Goal: Information Seeking & Learning: Learn about a topic

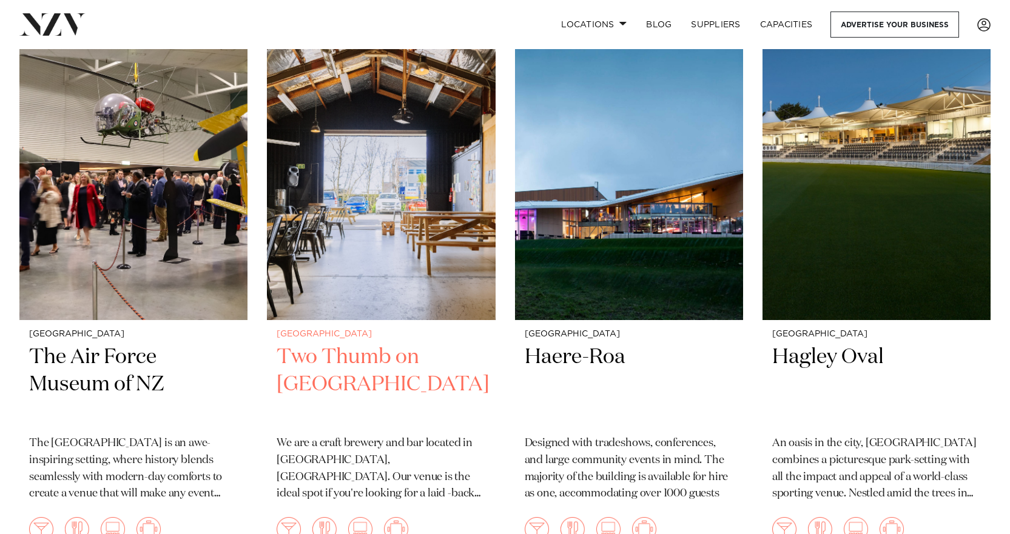
scroll to position [2245, 0]
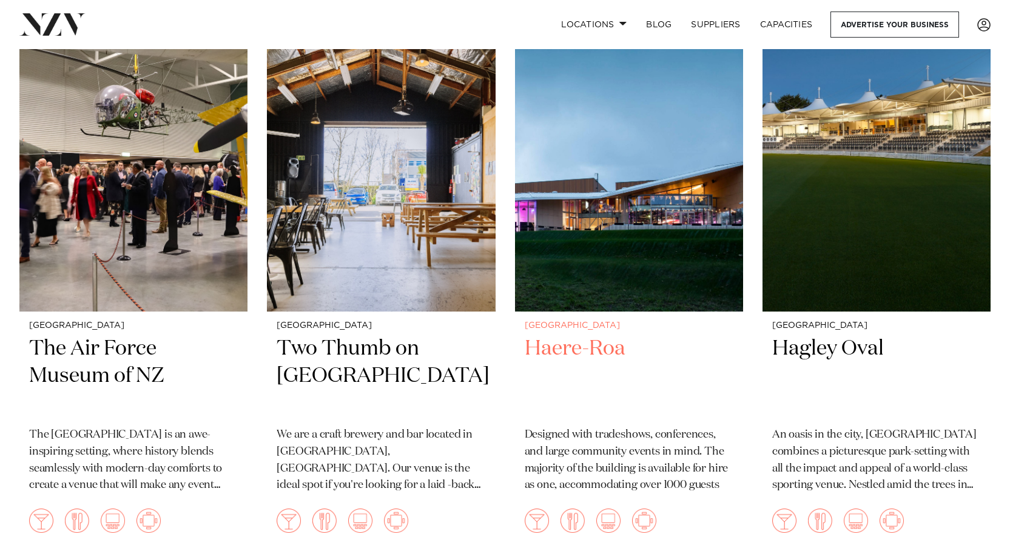
click at [561, 350] on h2 "Haere-Roa" at bounding box center [629, 376] width 209 height 82
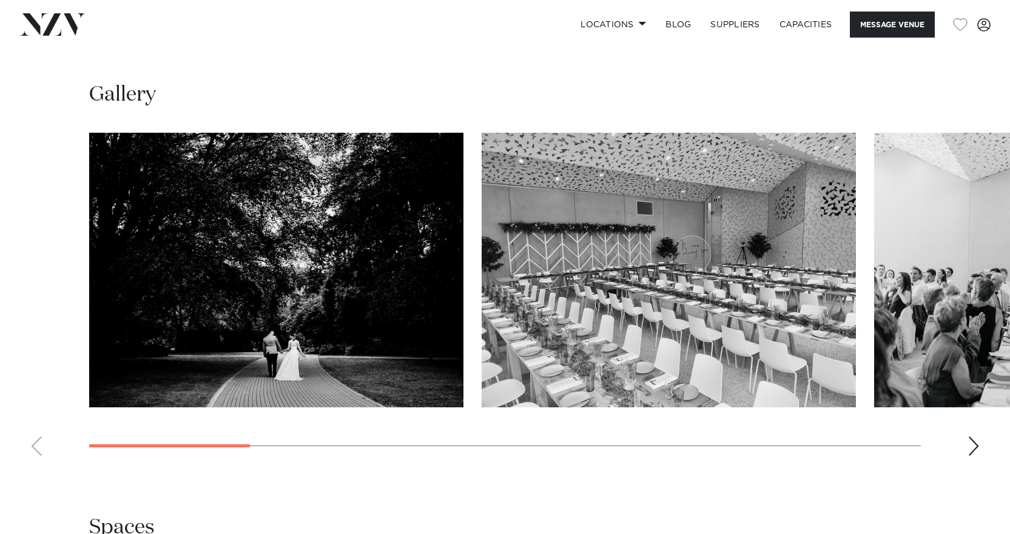
scroll to position [1092, 0]
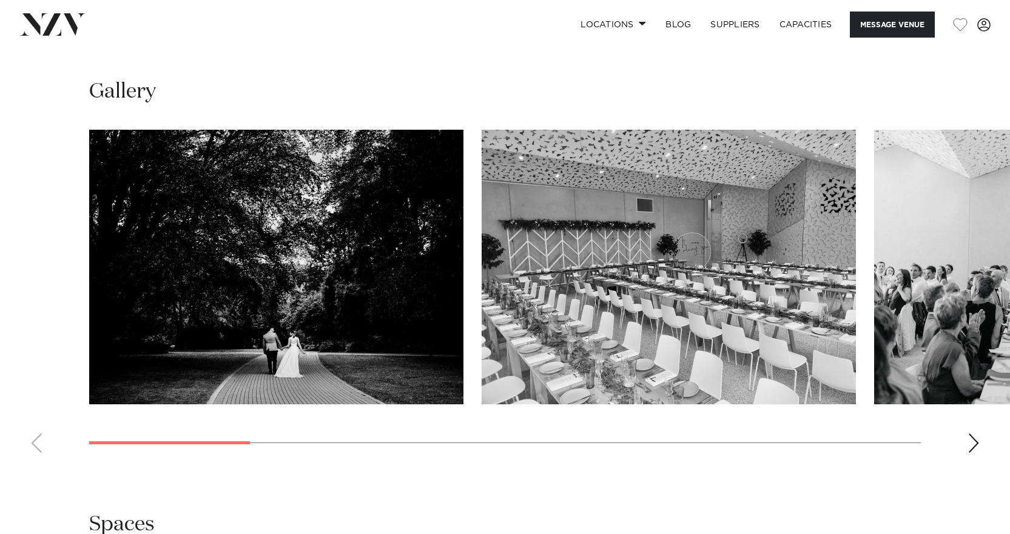
click at [977, 440] on div "Next slide" at bounding box center [974, 443] width 12 height 19
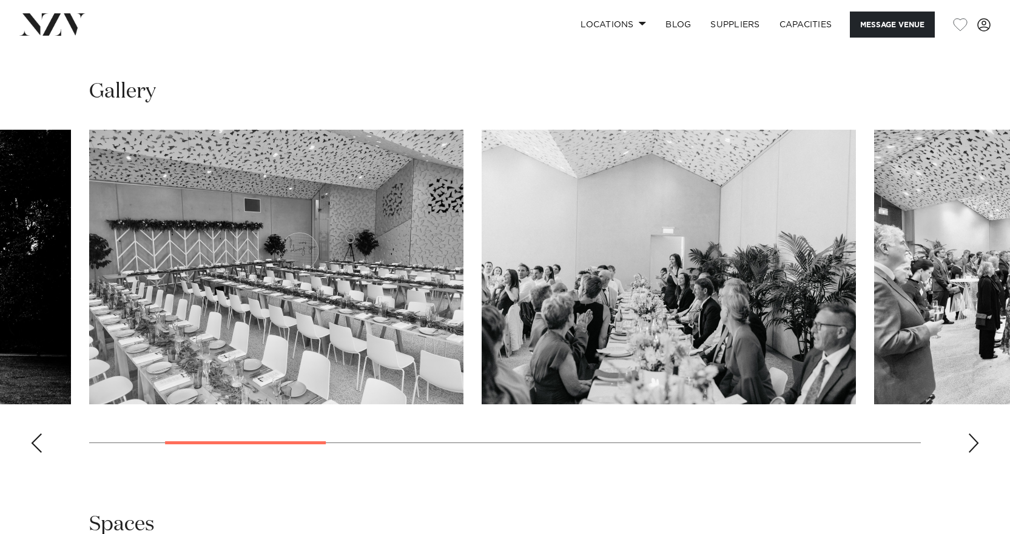
click at [975, 440] on div "Next slide" at bounding box center [974, 443] width 12 height 19
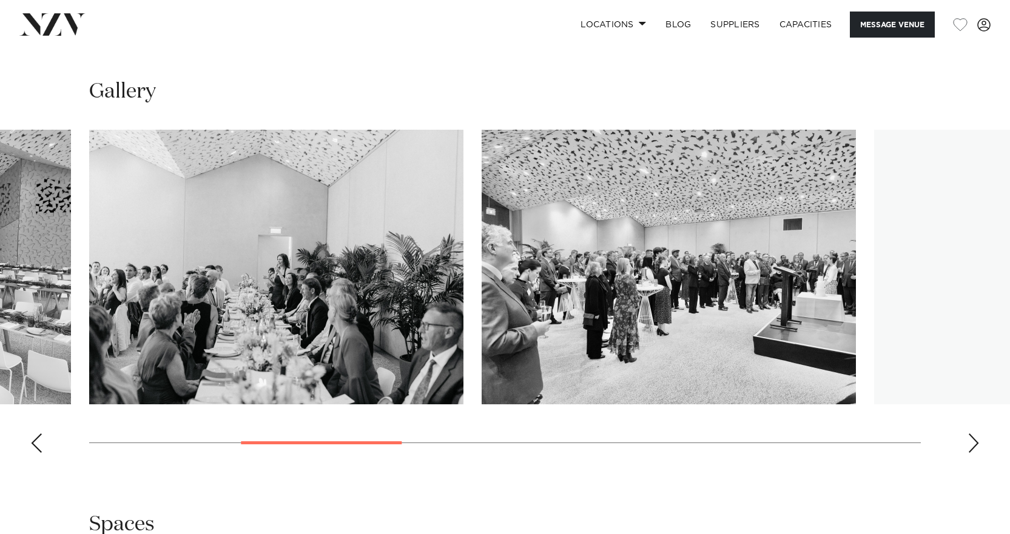
click at [974, 440] on div "Next slide" at bounding box center [974, 443] width 12 height 19
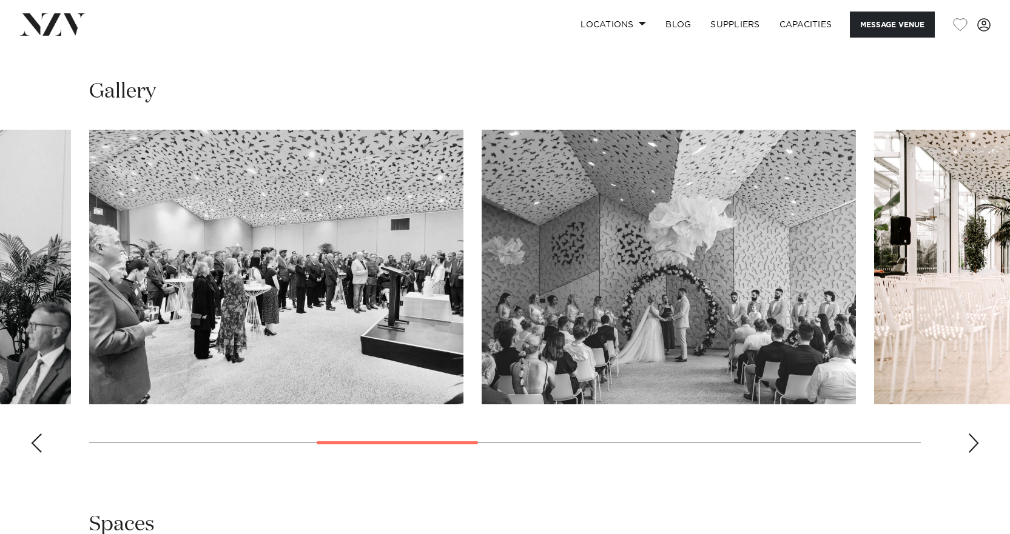
click at [973, 439] on div "Next slide" at bounding box center [974, 443] width 12 height 19
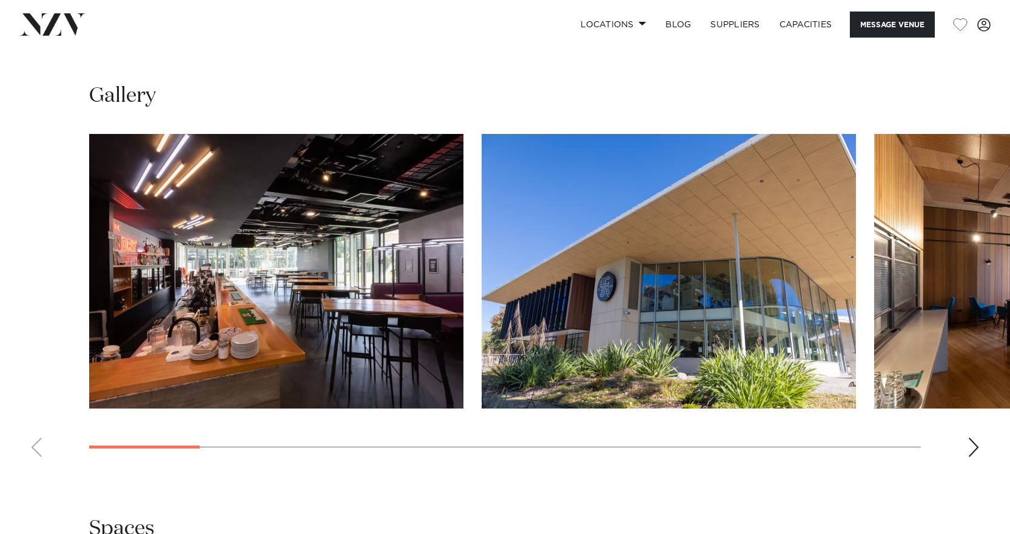
scroll to position [1092, 0]
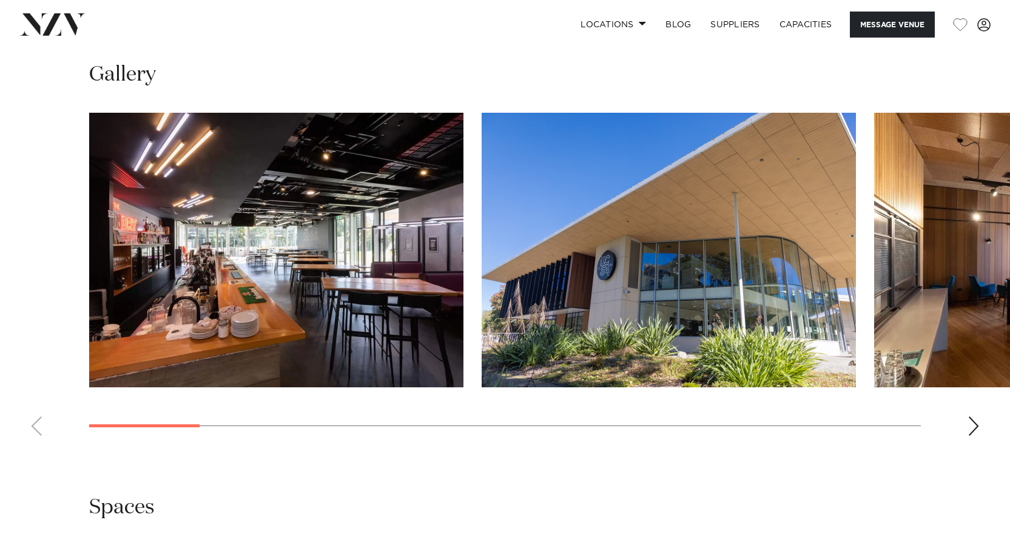
click at [973, 426] on div "Next slide" at bounding box center [974, 426] width 12 height 19
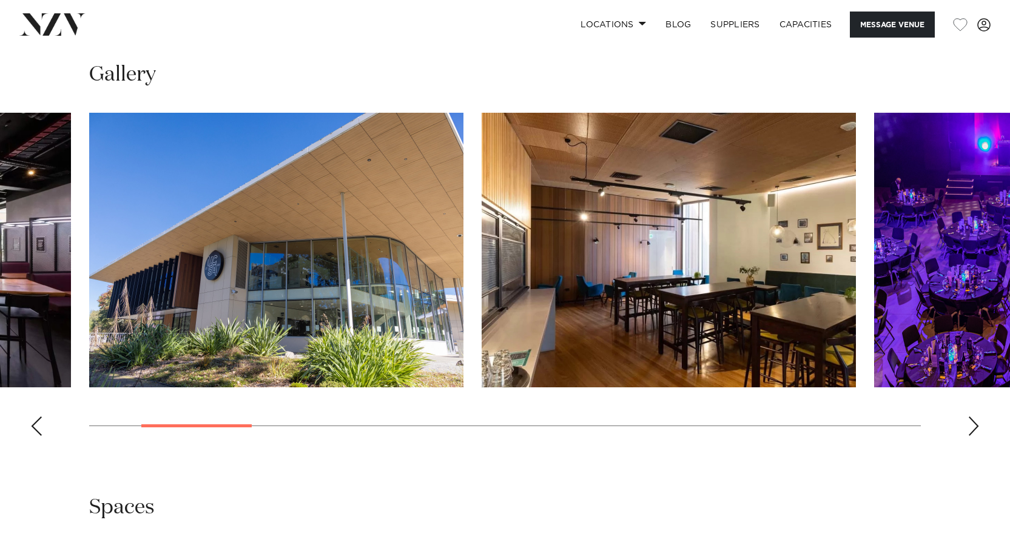
click at [975, 423] on div "Next slide" at bounding box center [974, 426] width 12 height 19
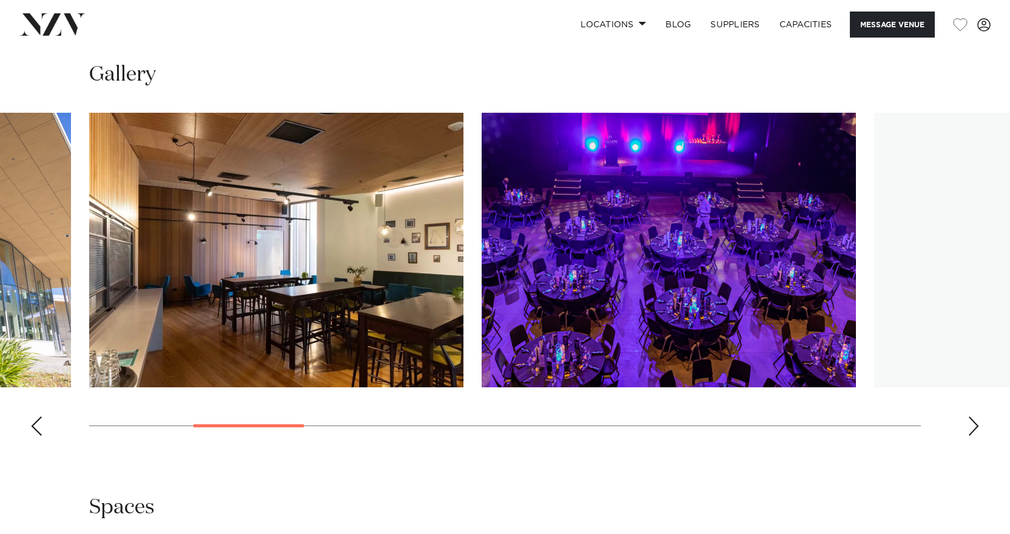
click at [974, 420] on div "Next slide" at bounding box center [974, 426] width 12 height 19
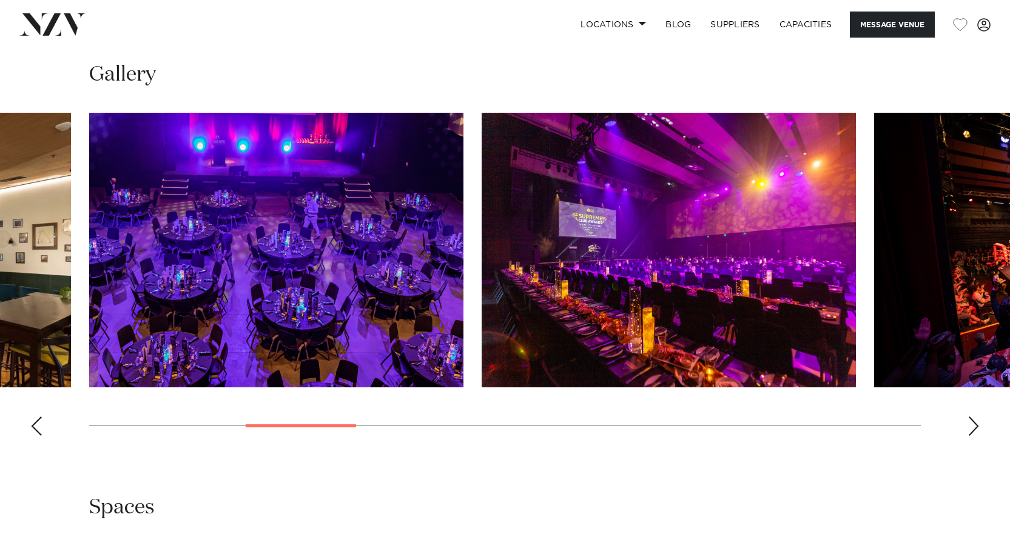
click at [972, 419] on div "Next slide" at bounding box center [974, 426] width 12 height 19
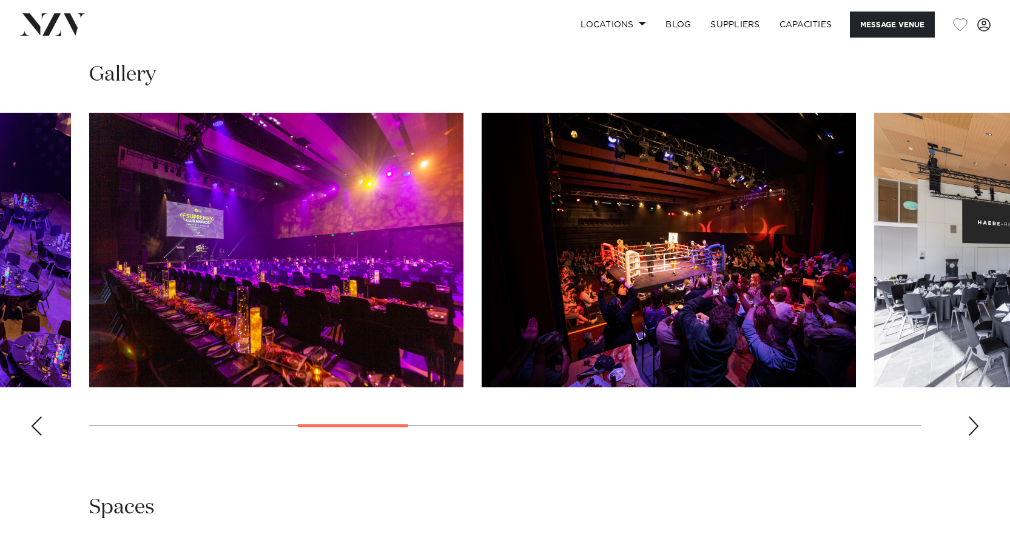
click at [972, 418] on div "Next slide" at bounding box center [974, 426] width 12 height 19
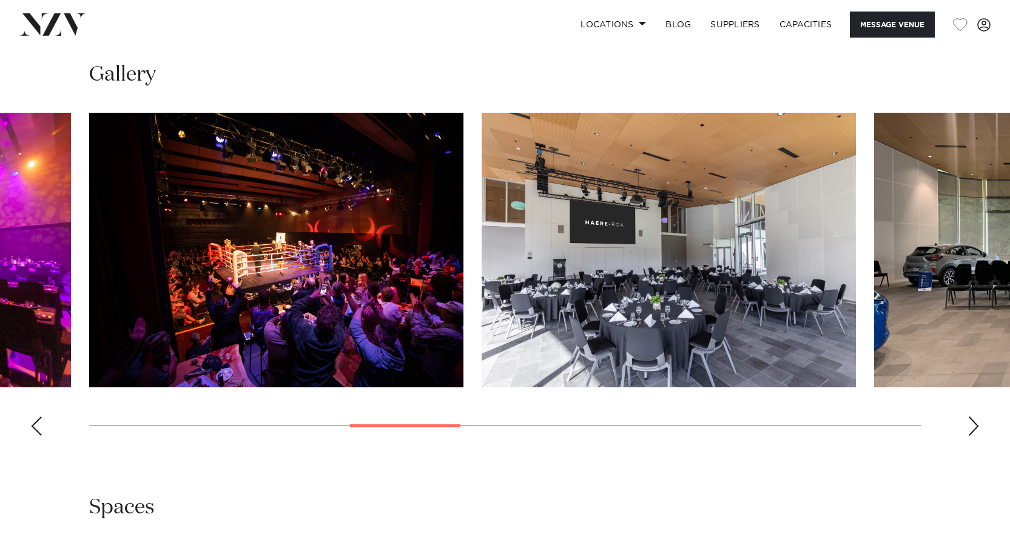
click at [971, 417] on div "Next slide" at bounding box center [974, 426] width 12 height 19
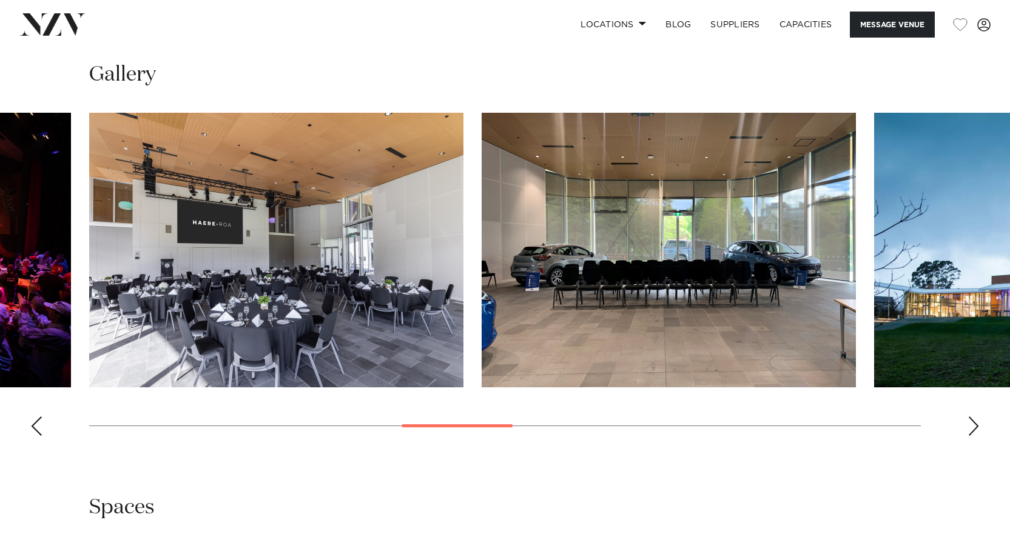
click at [966, 414] on swiper-container at bounding box center [505, 279] width 1010 height 333
click at [967, 410] on swiper-container at bounding box center [505, 279] width 1010 height 333
click at [972, 427] on div "Next slide" at bounding box center [974, 426] width 12 height 19
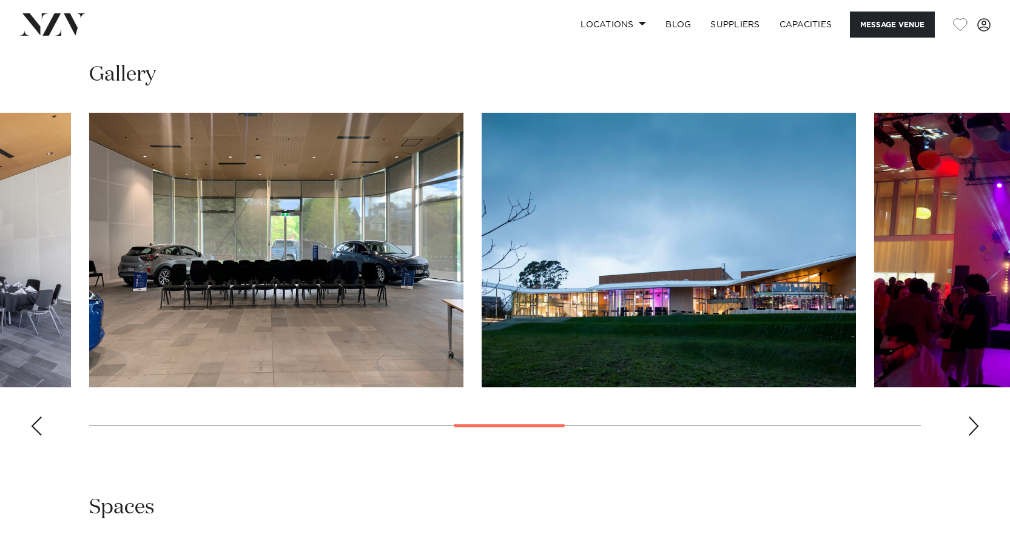
click at [966, 426] on swiper-container at bounding box center [505, 279] width 1010 height 333
click at [971, 423] on div "Next slide" at bounding box center [974, 426] width 12 height 19
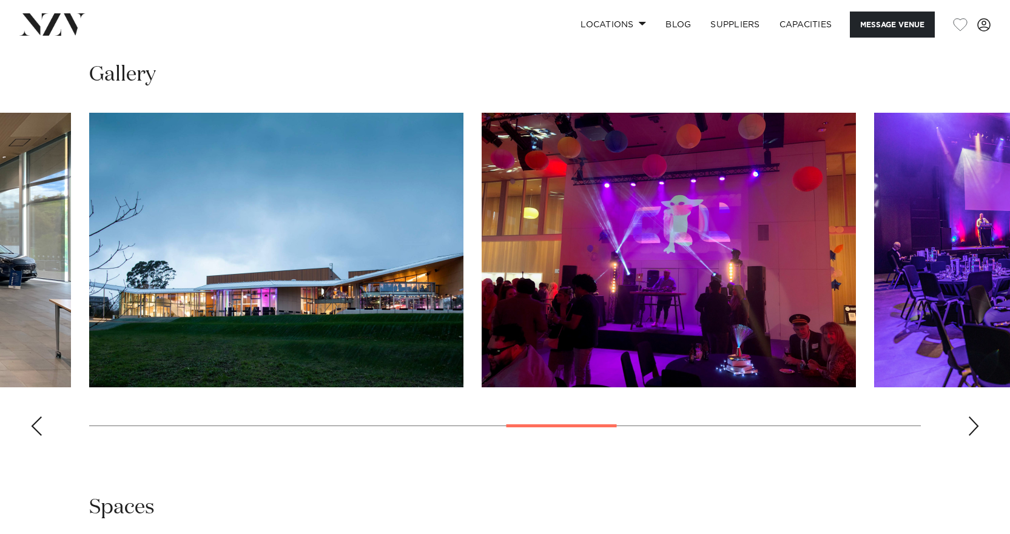
click at [975, 425] on div "Next slide" at bounding box center [974, 426] width 12 height 19
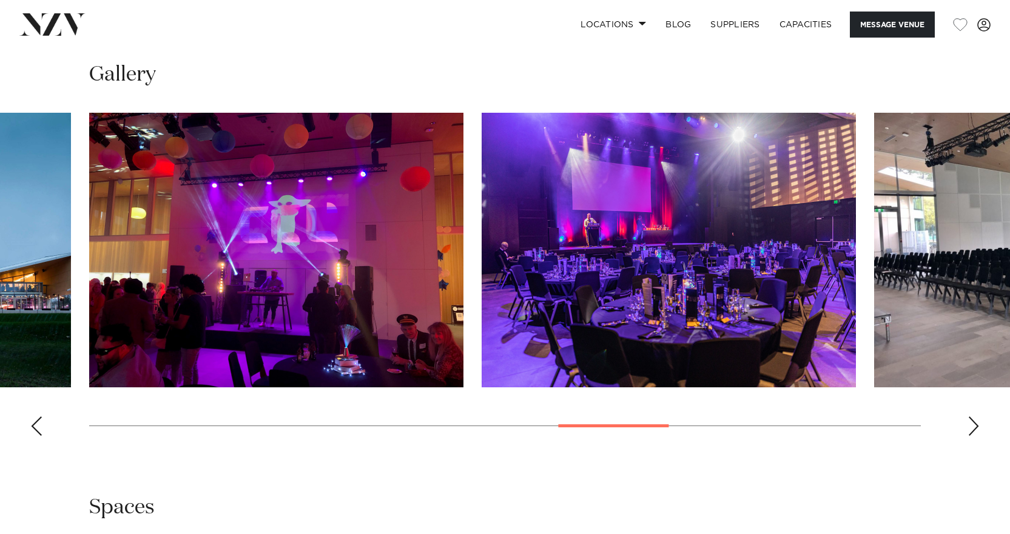
click at [978, 425] on div "Next slide" at bounding box center [974, 426] width 12 height 19
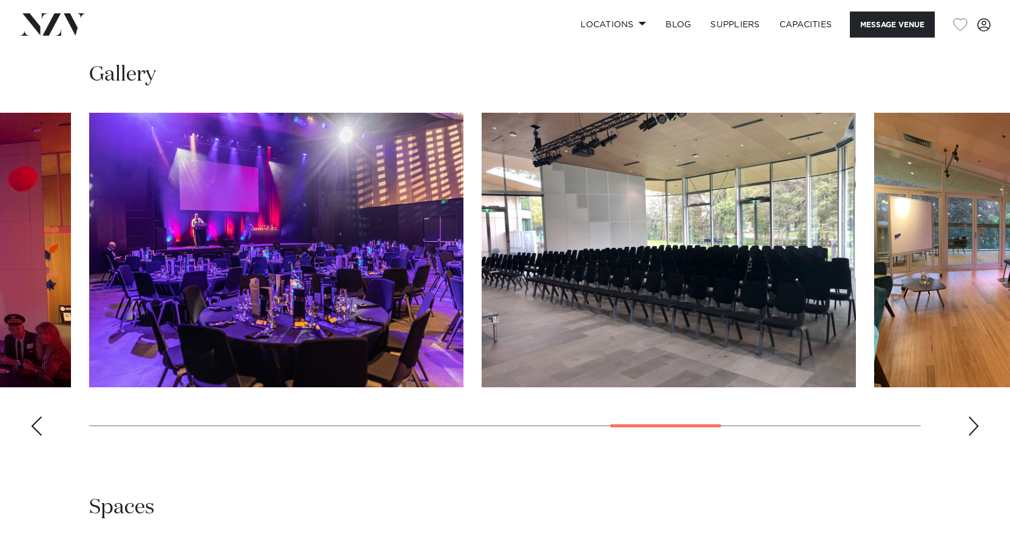
click at [978, 425] on div "Next slide" at bounding box center [974, 426] width 12 height 19
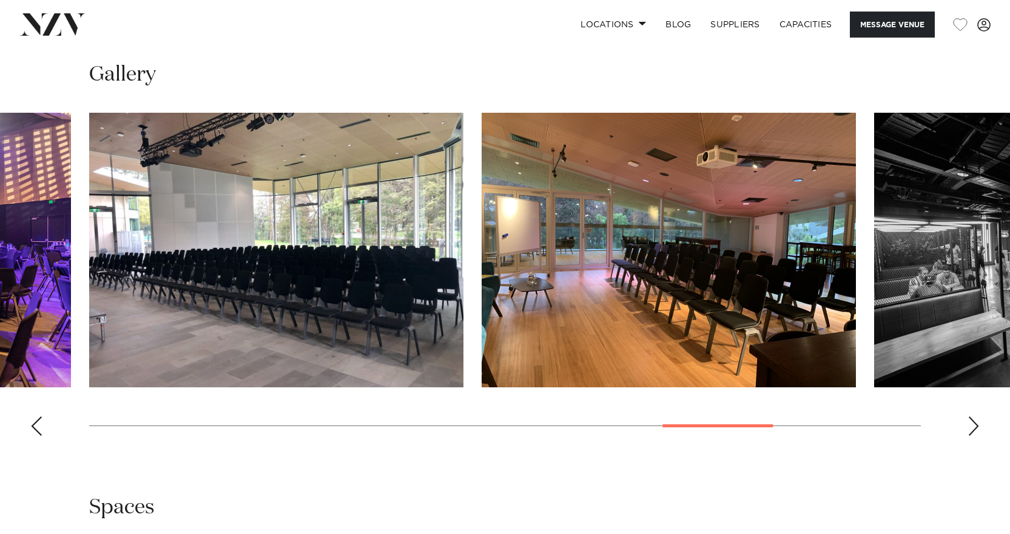
click at [978, 425] on div "Next slide" at bounding box center [974, 426] width 12 height 19
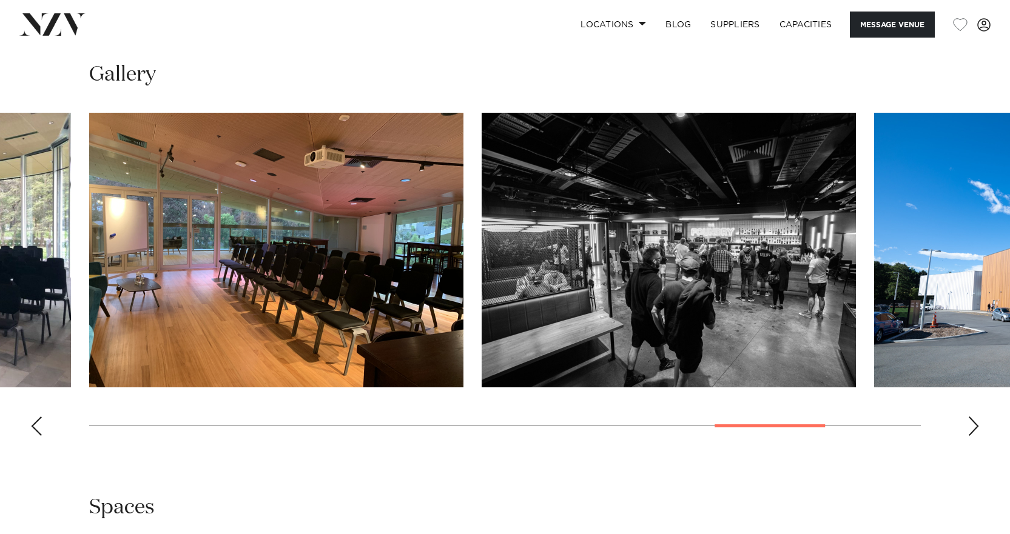
click at [978, 425] on div "Next slide" at bounding box center [974, 426] width 12 height 19
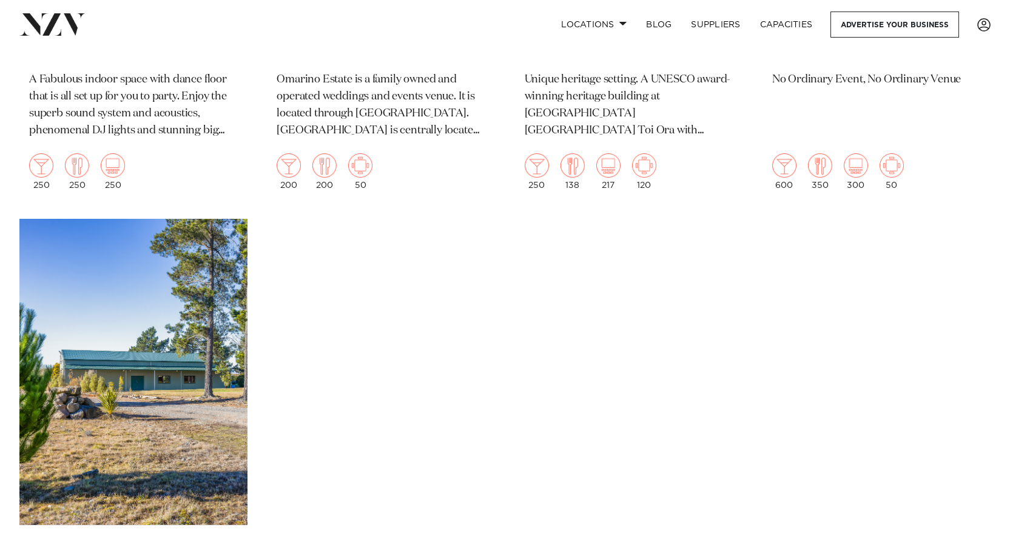
scroll to position [3943, 0]
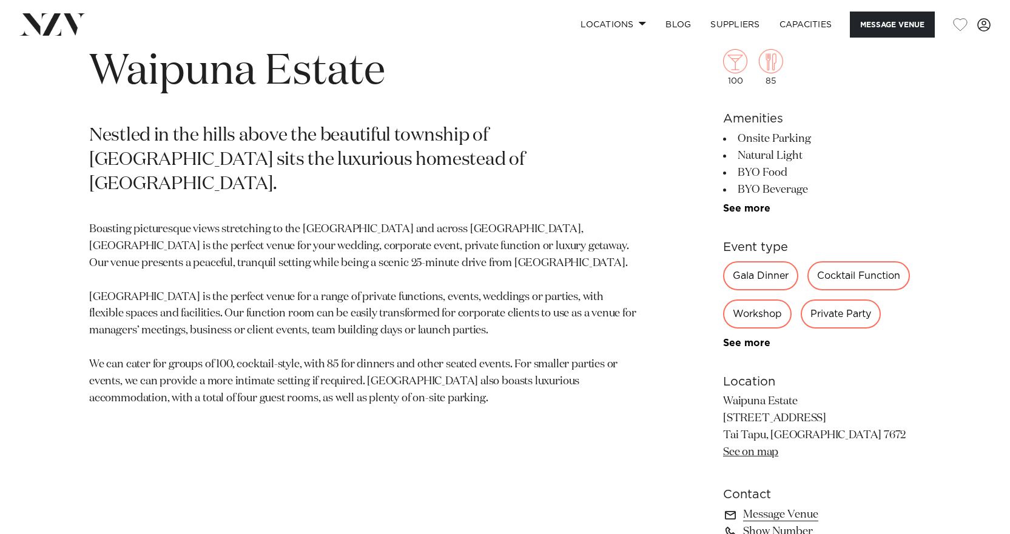
scroll to position [546, 0]
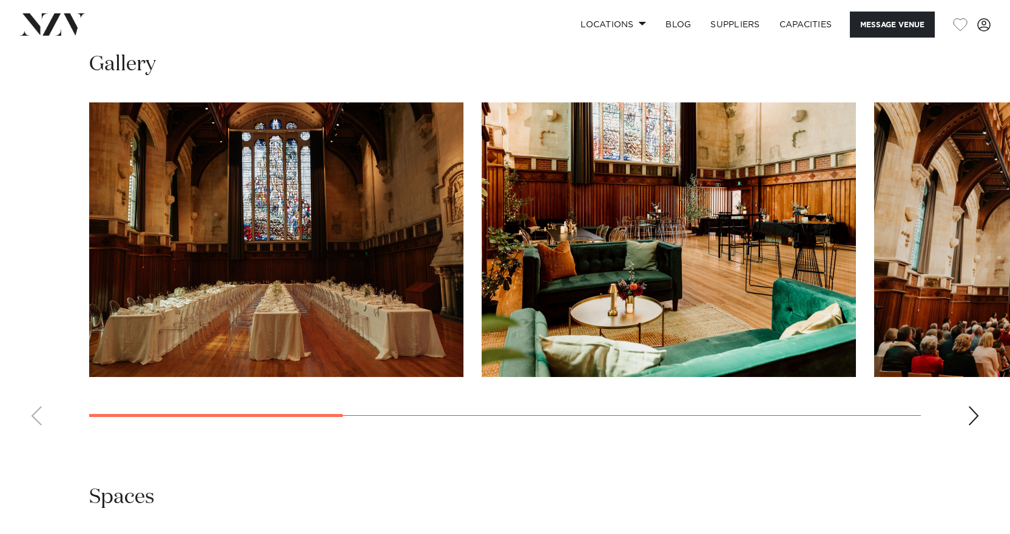
scroll to position [1153, 0]
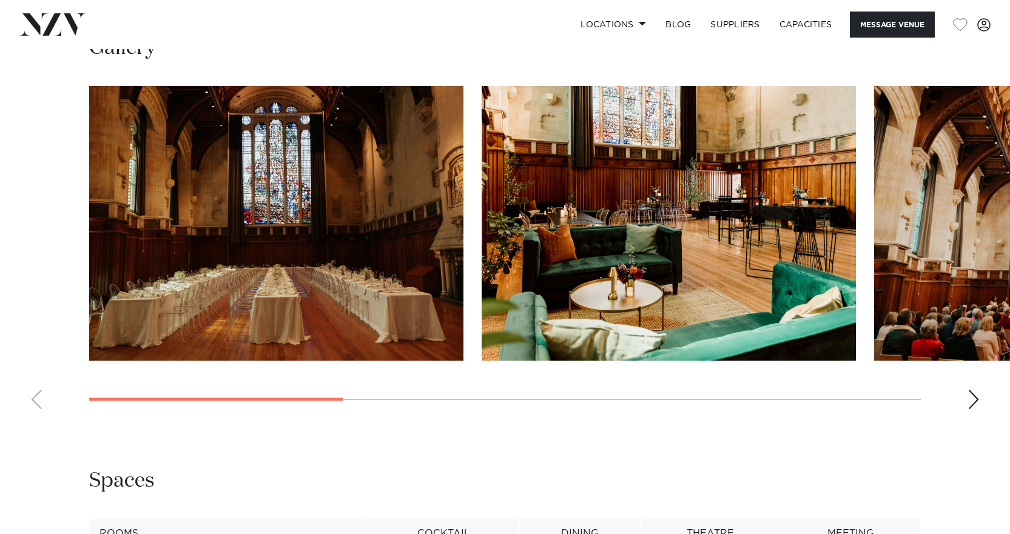
click at [641, 246] on img "2 / 7" at bounding box center [669, 223] width 374 height 275
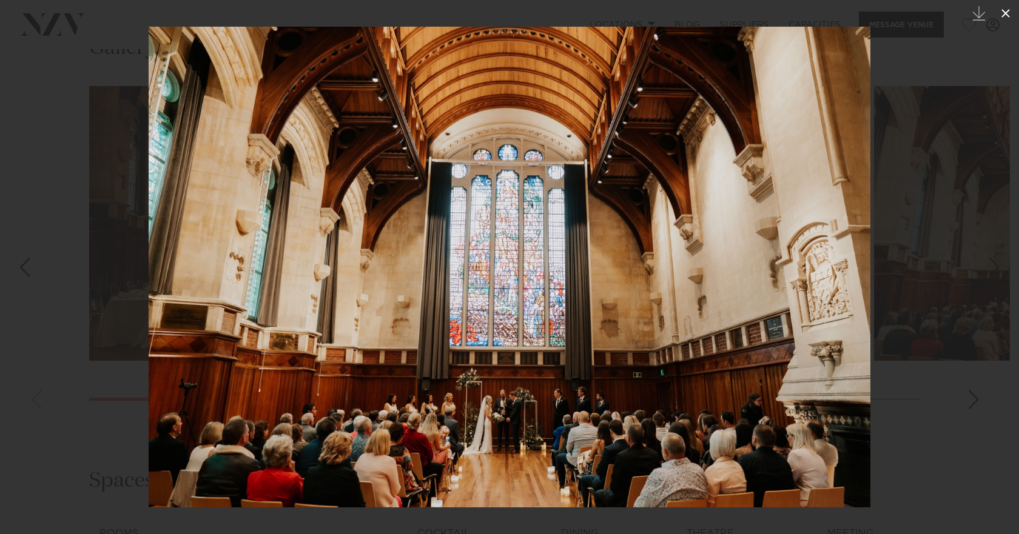
click at [1006, 12] on icon at bounding box center [1006, 13] width 15 height 15
